Goal: Transaction & Acquisition: Purchase product/service

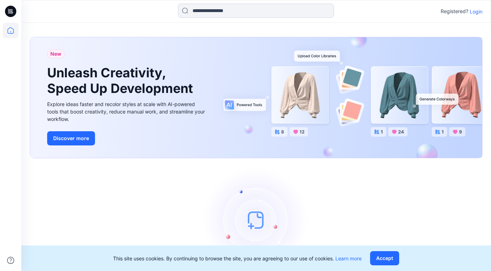
click at [228, 11] on input at bounding box center [256, 11] width 156 height 14
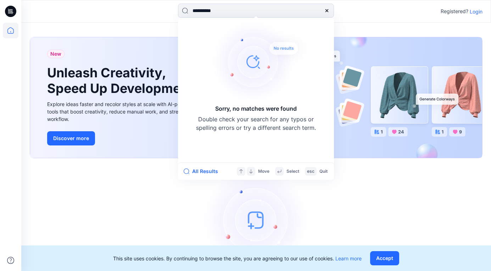
type input "**********"
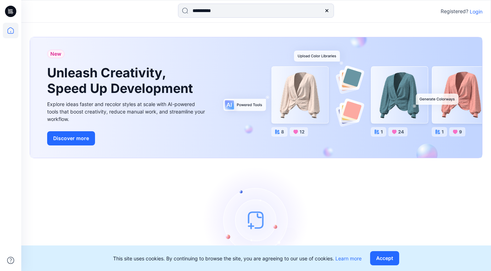
click at [479, 11] on p "Login" at bounding box center [476, 11] width 13 height 7
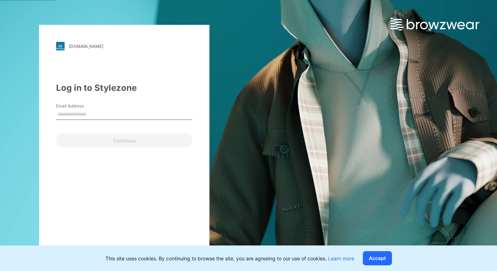
type input "**********"
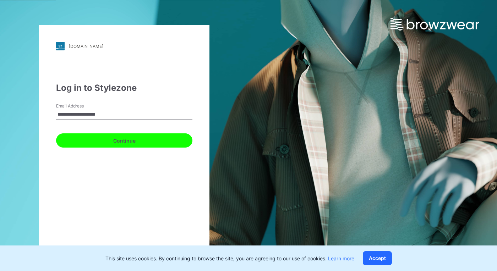
click at [127, 140] on button "Continue" at bounding box center [124, 140] width 136 height 14
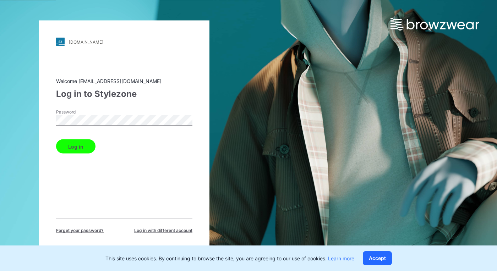
click at [80, 146] on button "Log in" at bounding box center [75, 146] width 39 height 14
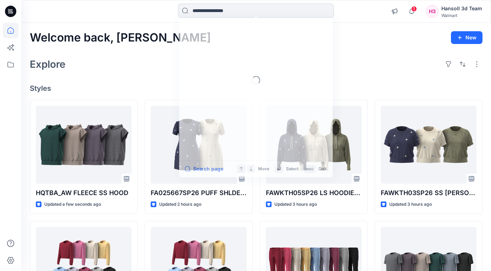
click at [229, 9] on input at bounding box center [256, 11] width 156 height 14
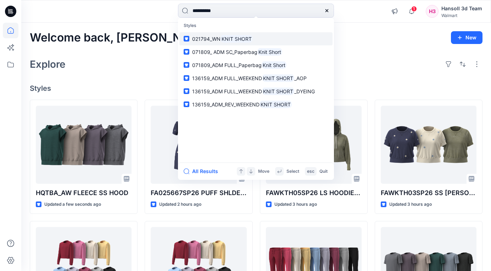
type input "**********"
click at [223, 38] on mark "KNIT SHORT" at bounding box center [237, 39] width 32 height 8
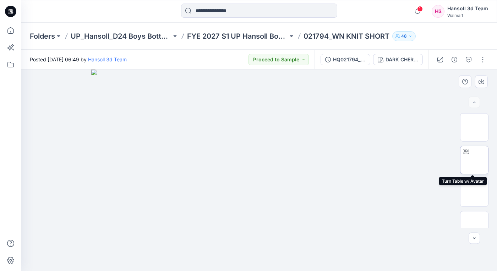
click at [474, 160] on img at bounding box center [474, 160] width 0 height 0
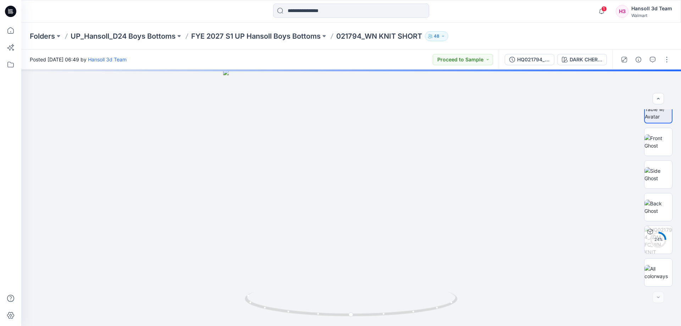
scroll to position [110, 0]
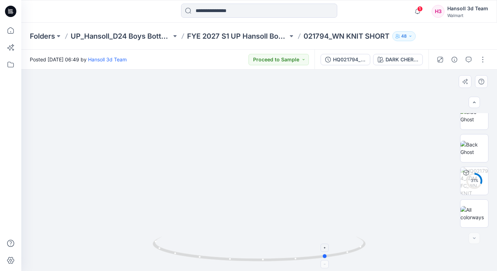
drag, startPoint x: 261, startPoint y: 262, endPoint x: 329, endPoint y: 257, distance: 68.3
click at [329, 257] on icon at bounding box center [260, 250] width 215 height 27
drag, startPoint x: 263, startPoint y: 261, endPoint x: 309, endPoint y: 257, distance: 45.9
click at [309, 257] on icon at bounding box center [260, 250] width 215 height 27
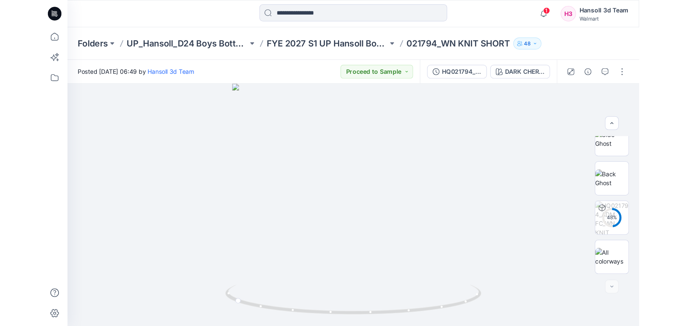
scroll to position [47, 0]
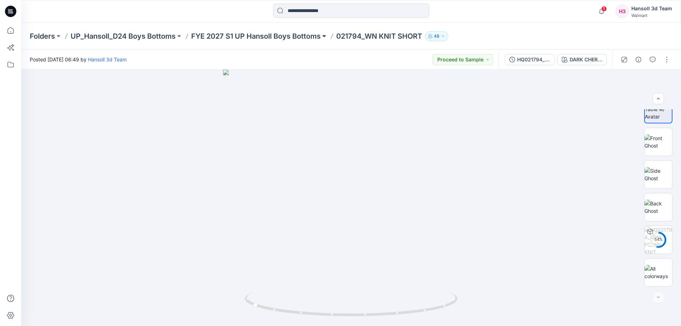
click at [327, 35] on button at bounding box center [324, 36] width 7 height 10
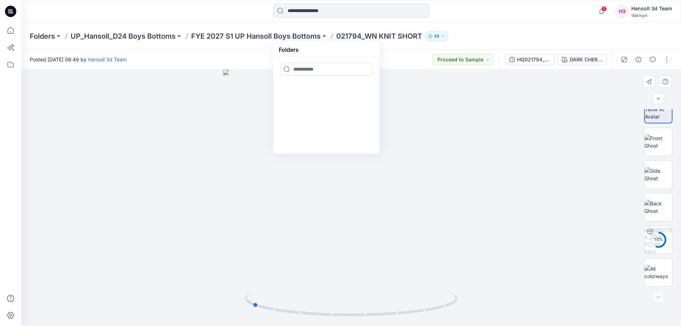
click at [202, 90] on div at bounding box center [351, 198] width 660 height 257
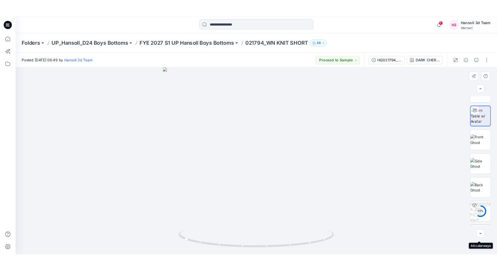
scroll to position [0, 0]
